Goal: Task Accomplishment & Management: Use online tool/utility

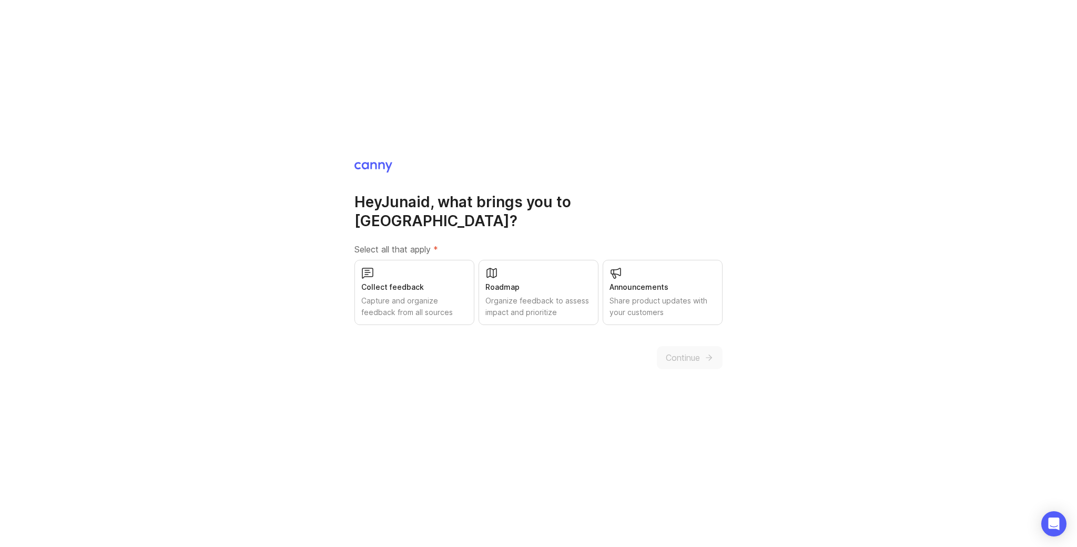
click at [428, 285] on div "Collect feedback Capture and organize feedback from all sources" at bounding box center [414, 292] width 120 height 65
click at [694, 352] on span "Continue" at bounding box center [683, 357] width 34 height 13
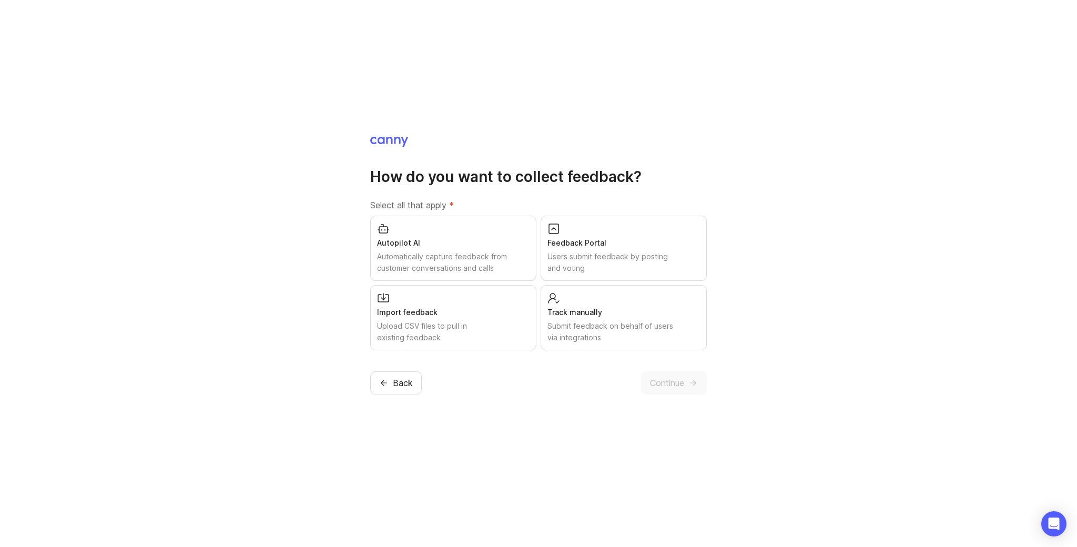
click at [617, 248] on div "Feedback Portal" at bounding box center [623, 243] width 153 height 12
click at [684, 387] on button "Continue" at bounding box center [674, 382] width 66 height 23
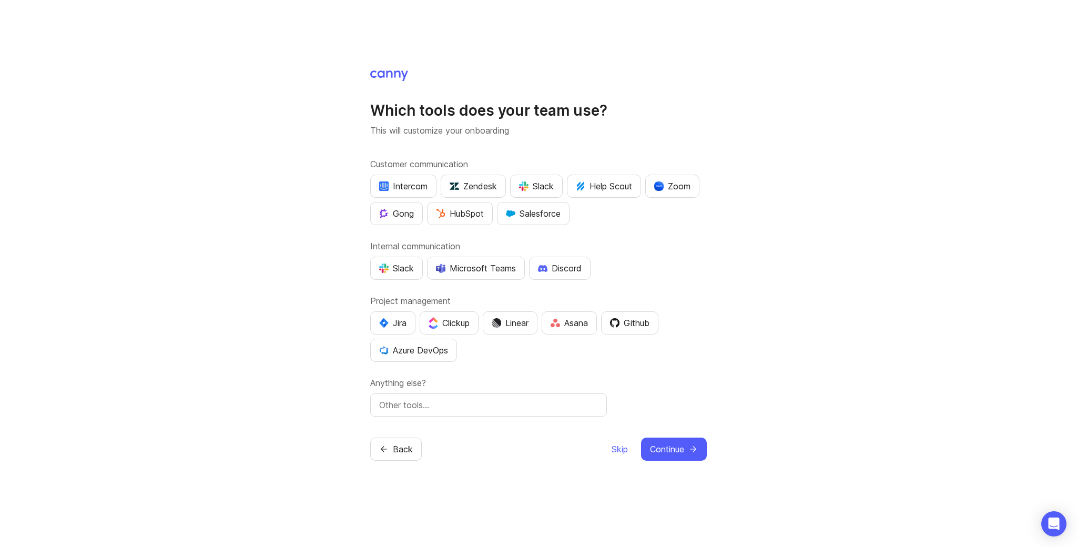
click at [624, 451] on span "Skip" at bounding box center [620, 449] width 16 height 13
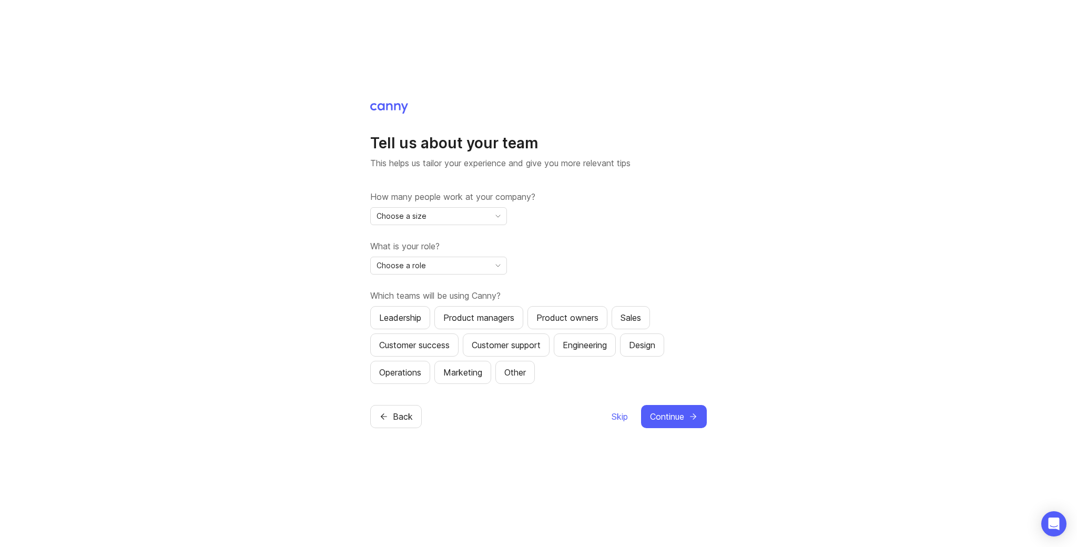
click at [623, 418] on span "Skip" at bounding box center [620, 416] width 16 height 13
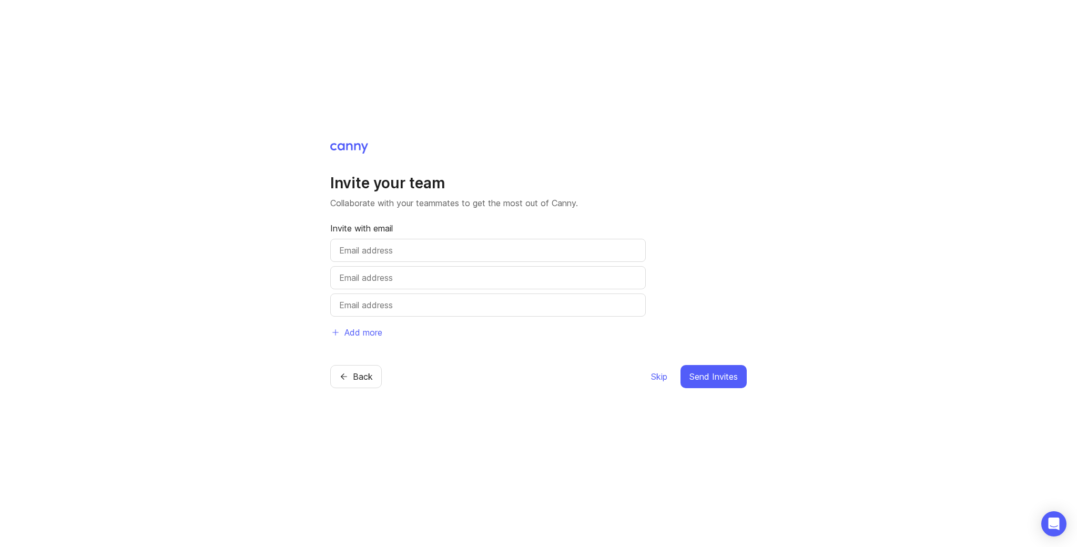
click at [662, 379] on span "Skip" at bounding box center [659, 376] width 16 height 13
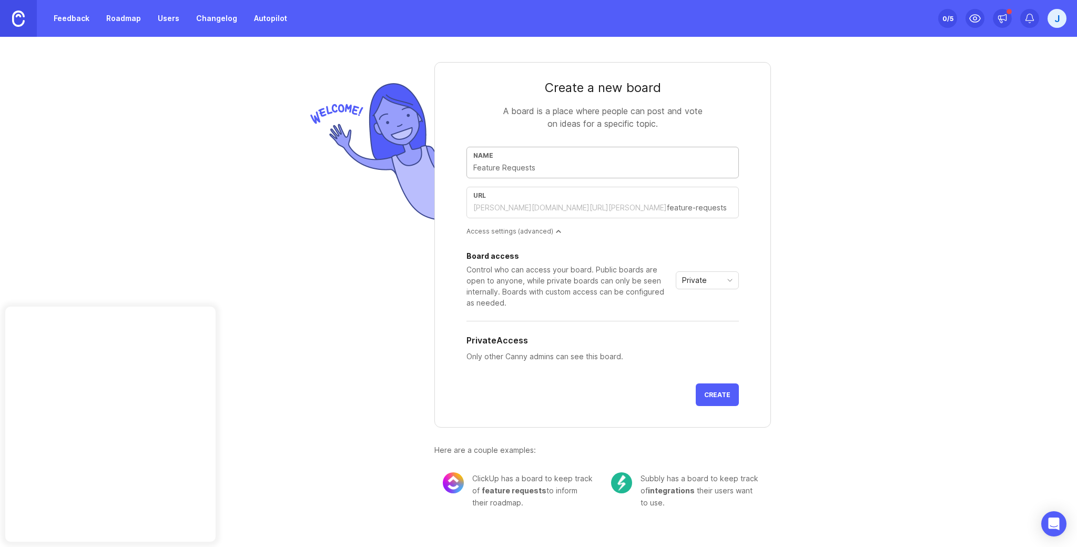
type input "A"
type input "a"
type input "Al"
type input "al"
type input "[PERSON_NAME]"
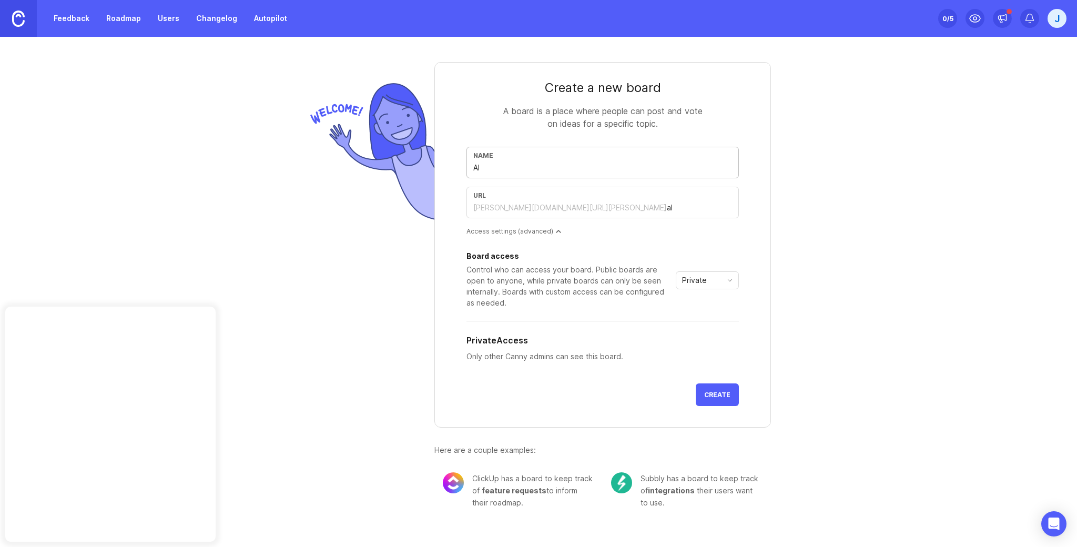
type input "[PERSON_NAME]"
type input "Alfr"
type input "alfr"
type input "[PERSON_NAME]"
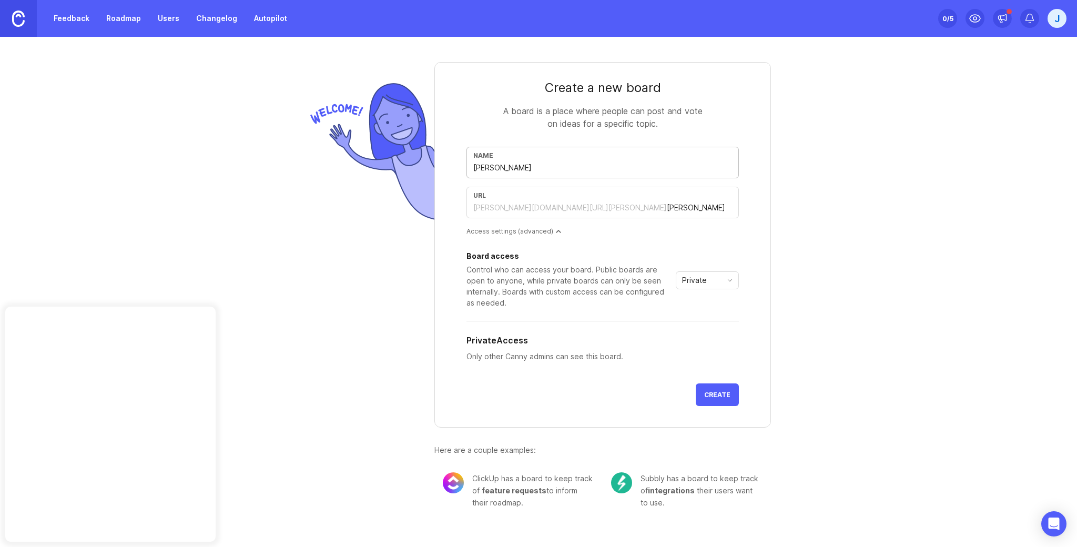
type input "[PERSON_NAME]"
click at [499, 105] on div "A board is a place where people can post and vote on ideas for a specific topic." at bounding box center [603, 117] width 210 height 25
click at [517, 173] on input "[PERSON_NAME]" at bounding box center [602, 168] width 259 height 12
type input "[PERSON_NAME]"
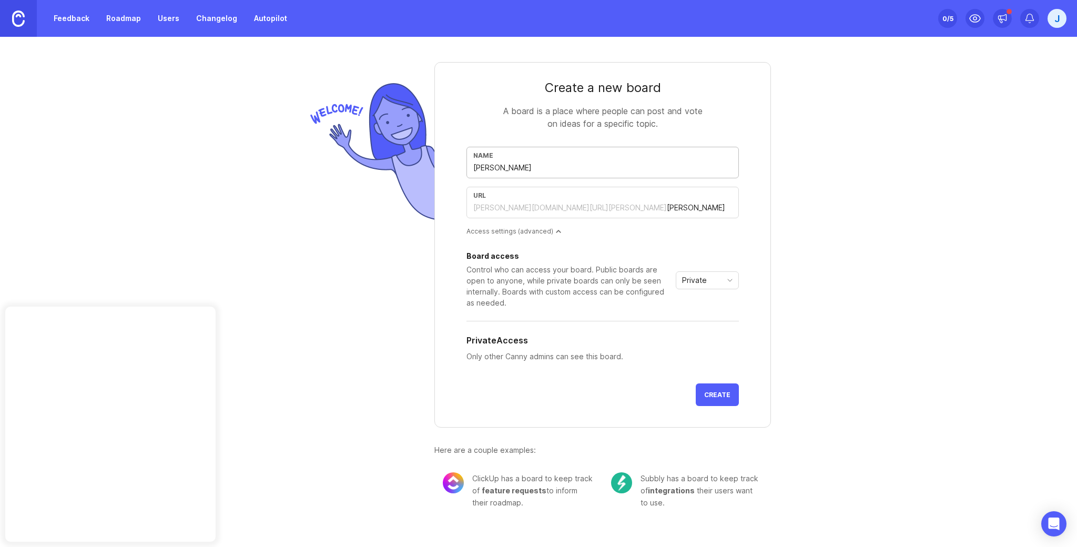
type input "[PERSON_NAME]"
type input "[PERSON_NAME] for"
type input "[PERSON_NAME]-for"
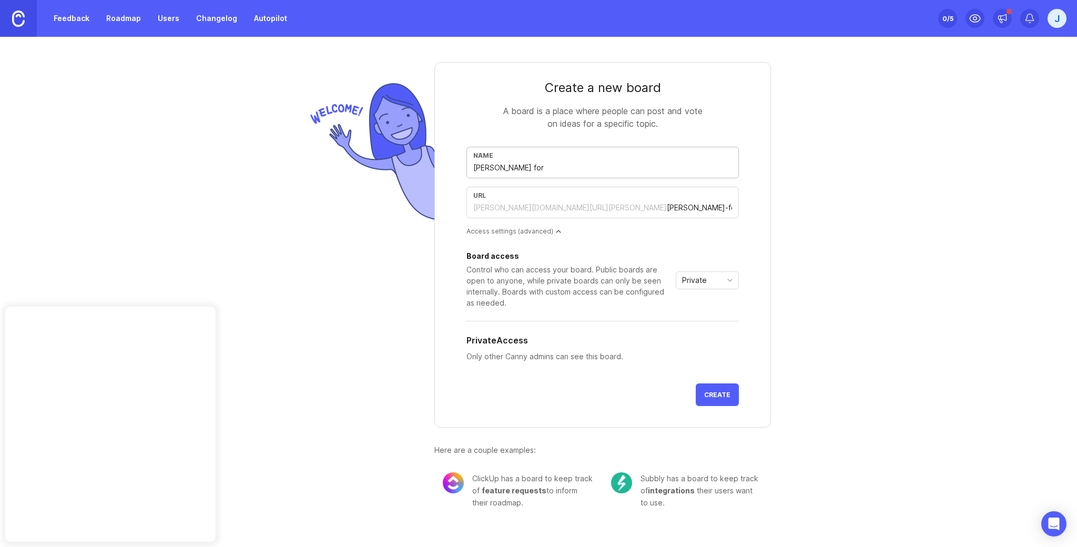
type input "[PERSON_NAME] for S"
type input "[PERSON_NAME]-for-s"
type input "[PERSON_NAME] for Sh"
type input "[PERSON_NAME]-for-sh"
type input "[PERSON_NAME] for Shp"
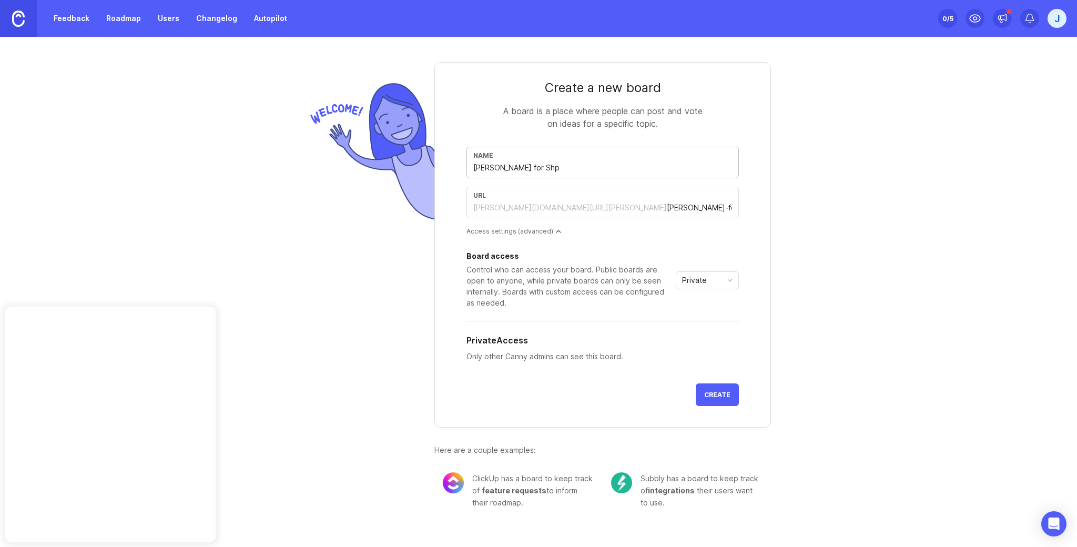
type input "[PERSON_NAME]-for-shp"
type input "[PERSON_NAME] for"
type input "[PERSON_NAME]-for"
type input "[PERSON_NAME]"
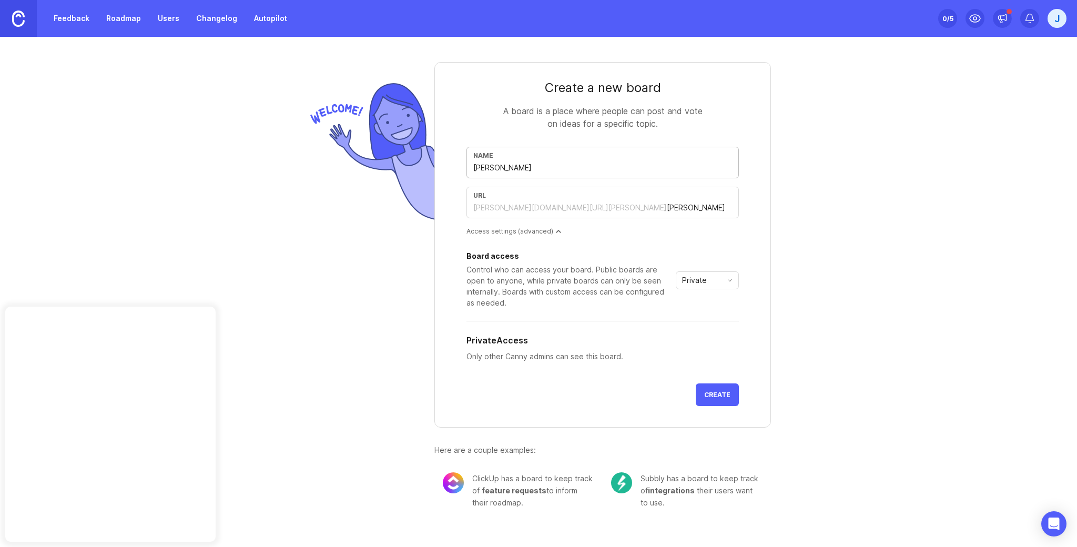
type input "[PERSON_NAME]"
click at [819, 260] on div "Create a new board A board is a place where people can post and vote on ideas f…" at bounding box center [538, 281] width 1077 height 489
